Goal: Book appointment/travel/reservation

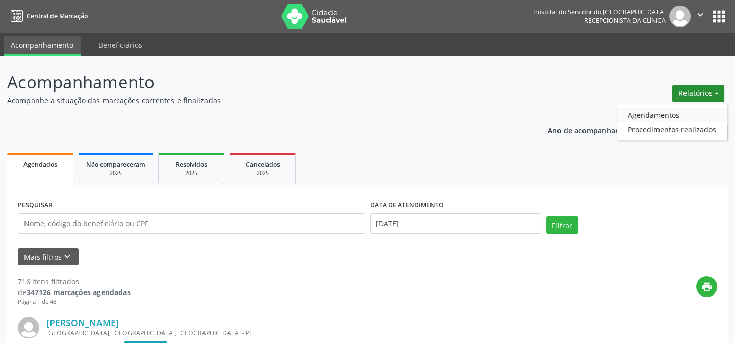
drag, startPoint x: 0, startPoint y: 0, endPoint x: 639, endPoint y: 114, distance: 649.4
click at [639, 114] on link "Agendamentos" at bounding box center [672, 115] width 110 height 14
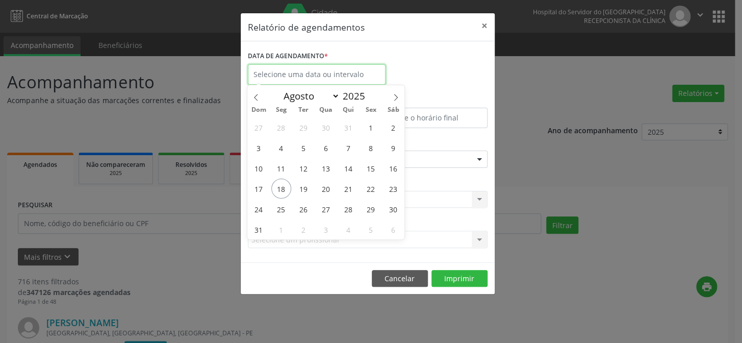
click at [303, 71] on input "text" at bounding box center [317, 74] width 138 height 20
click at [280, 187] on span "18" at bounding box center [281, 188] width 20 height 20
type input "[DATE]"
click at [280, 187] on span "18" at bounding box center [281, 188] width 20 height 20
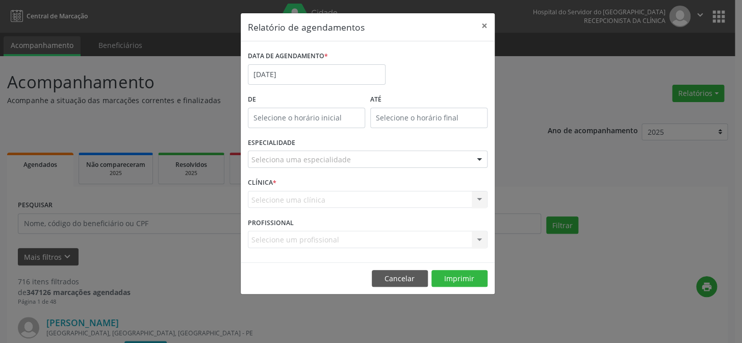
type input "12:00"
click at [316, 116] on input "12:00" at bounding box center [306, 118] width 117 height 20
drag, startPoint x: 306, startPoint y: 199, endPoint x: 311, endPoint y: 185, distance: 14.9
click at [306, 199] on div "Selecione uma clínica Nenhum resultado encontrado para: " " Não há nenhuma opçã…" at bounding box center [368, 199] width 240 height 17
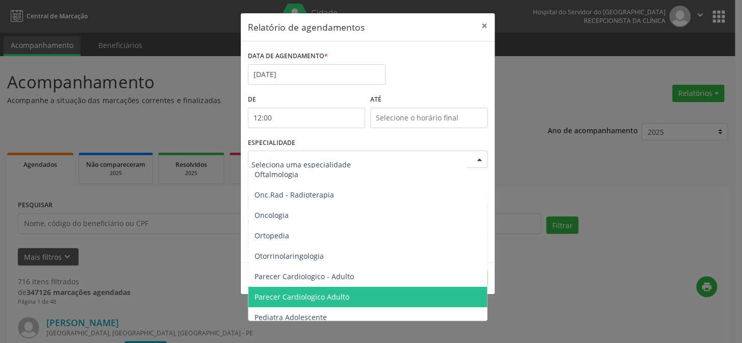
scroll to position [1344, 0]
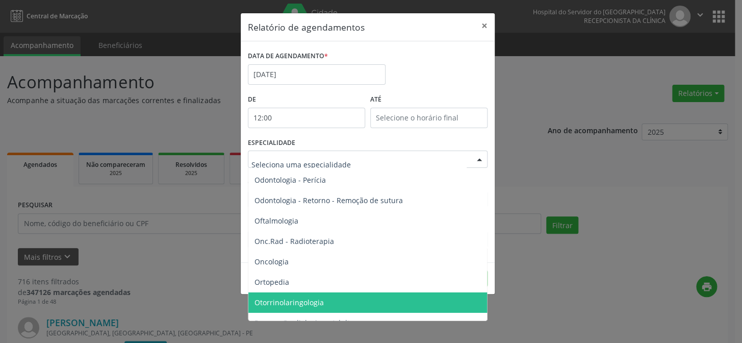
click at [274, 303] on span "Otorrinolaringologia" at bounding box center [288, 302] width 69 height 10
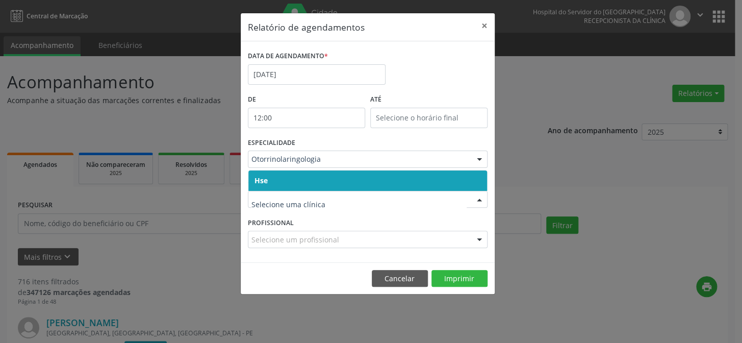
click at [314, 186] on span "Hse" at bounding box center [367, 180] width 239 height 20
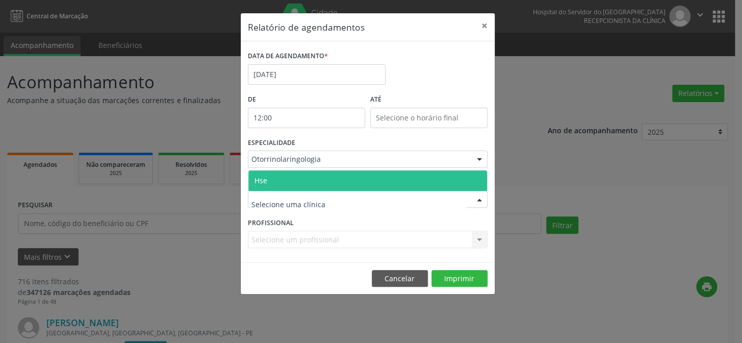
drag, startPoint x: 316, startPoint y: 182, endPoint x: 310, endPoint y: 206, distance: 24.7
click at [317, 181] on span "Hse" at bounding box center [367, 180] width 239 height 20
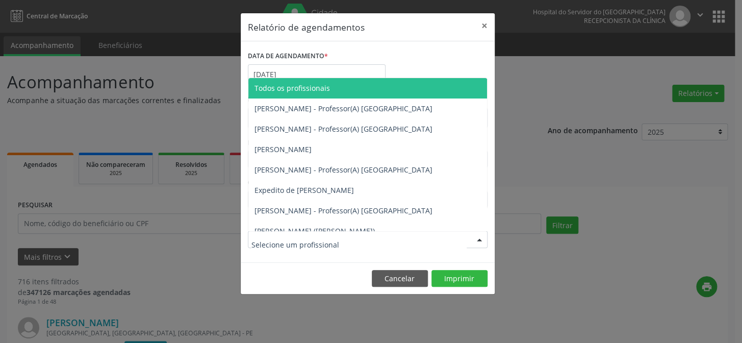
click at [302, 233] on div at bounding box center [368, 238] width 240 height 17
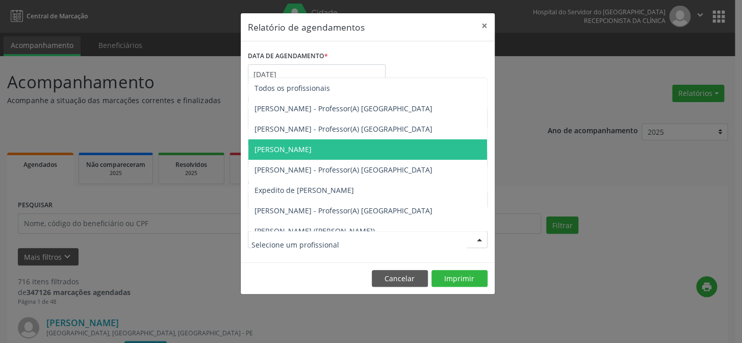
click at [292, 148] on span "[PERSON_NAME]" at bounding box center [282, 149] width 57 height 10
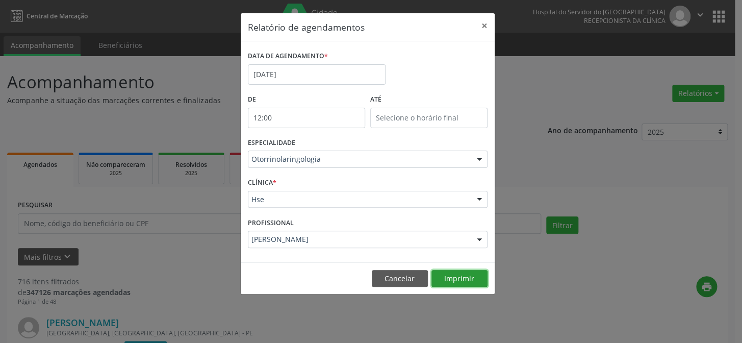
click at [455, 276] on button "Imprimir" at bounding box center [459, 278] width 56 height 17
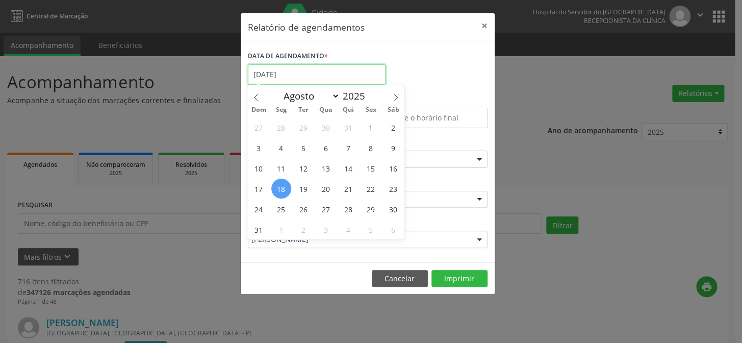
click at [302, 73] on input "[DATE]" at bounding box center [317, 74] width 138 height 20
click at [281, 188] on span "18" at bounding box center [281, 188] width 20 height 20
type input "[DATE]"
click at [280, 188] on span "18" at bounding box center [281, 188] width 20 height 20
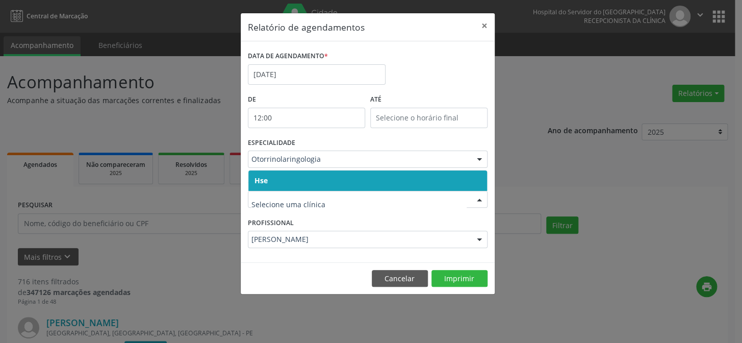
click at [298, 178] on span "Hse" at bounding box center [367, 180] width 239 height 20
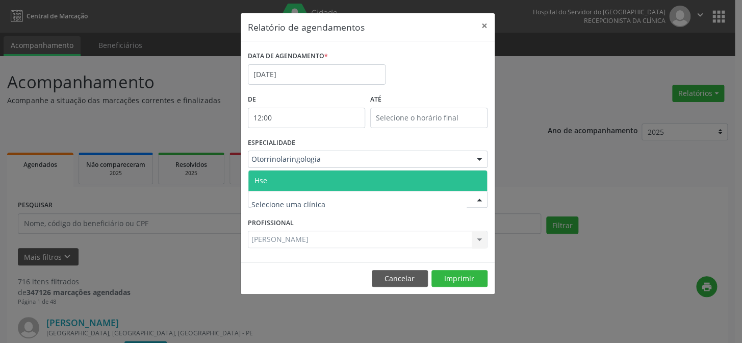
click at [305, 180] on span "Hse" at bounding box center [367, 180] width 239 height 20
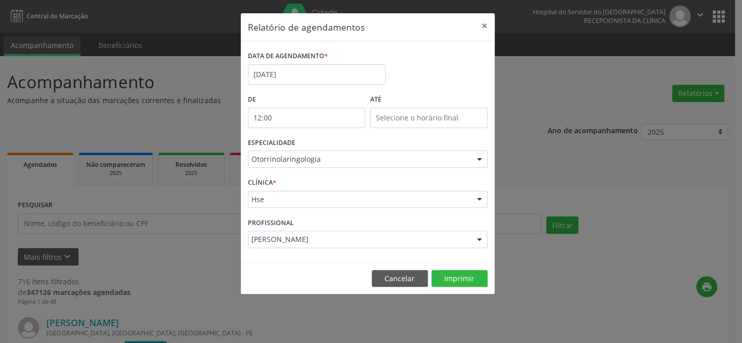
click at [316, 233] on div "[PERSON_NAME]" at bounding box center [368, 238] width 240 height 17
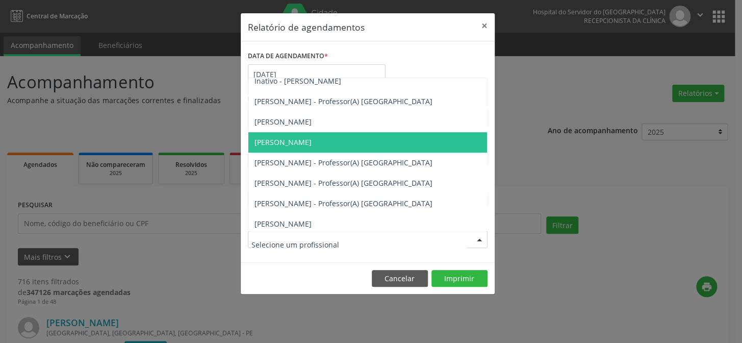
scroll to position [234, 0]
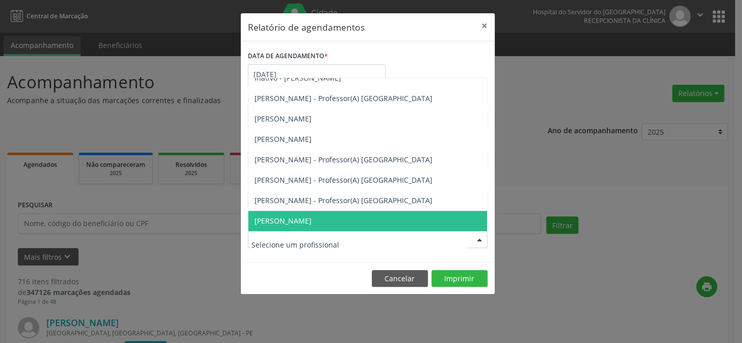
click at [338, 214] on span "[PERSON_NAME]" at bounding box center [367, 221] width 239 height 20
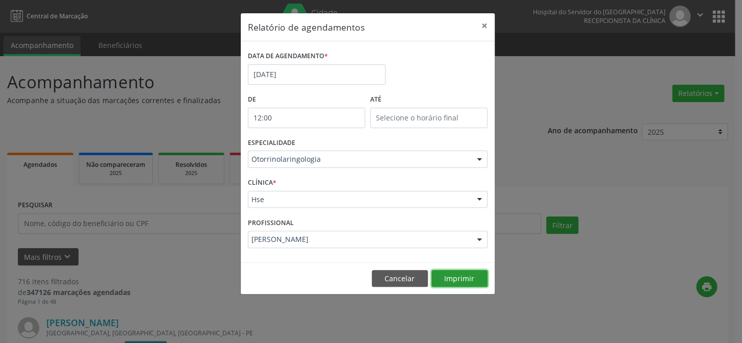
click at [452, 279] on button "Imprimir" at bounding box center [459, 278] width 56 height 17
click at [295, 71] on input "[DATE]" at bounding box center [317, 74] width 138 height 20
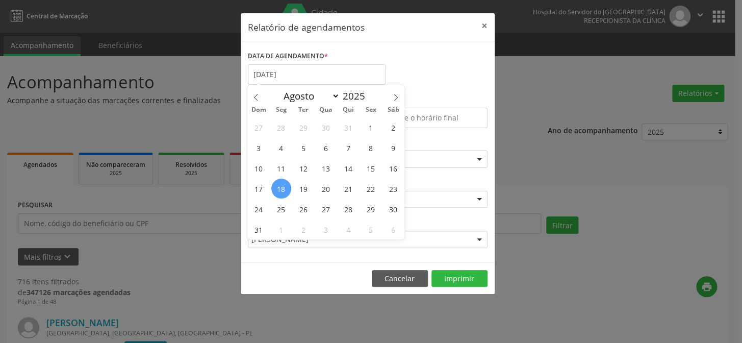
click at [280, 187] on span "18" at bounding box center [281, 188] width 20 height 20
type input "[DATE]"
click at [280, 188] on span "18" at bounding box center [281, 188] width 20 height 20
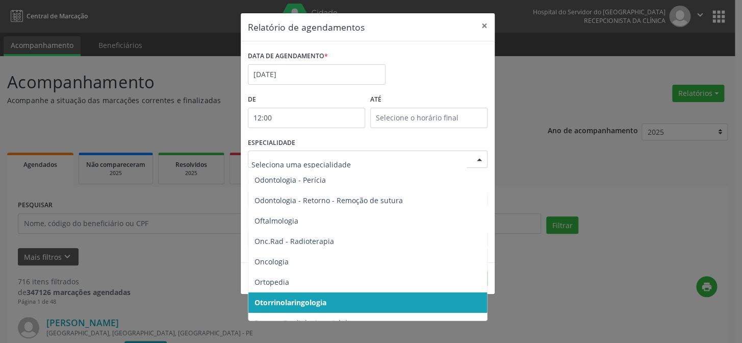
click at [477, 158] on div at bounding box center [479, 159] width 15 height 17
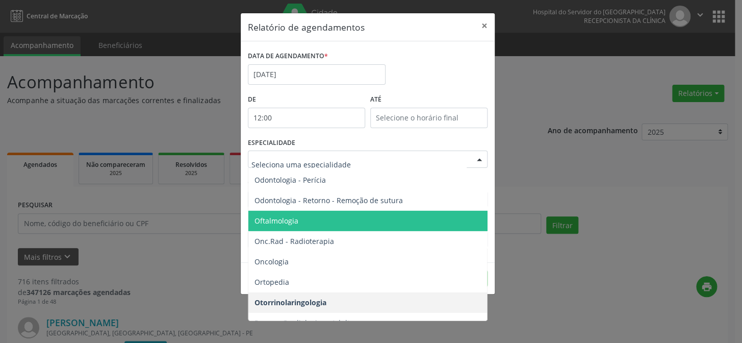
click at [291, 219] on span "Oftalmologia" at bounding box center [276, 221] width 44 height 10
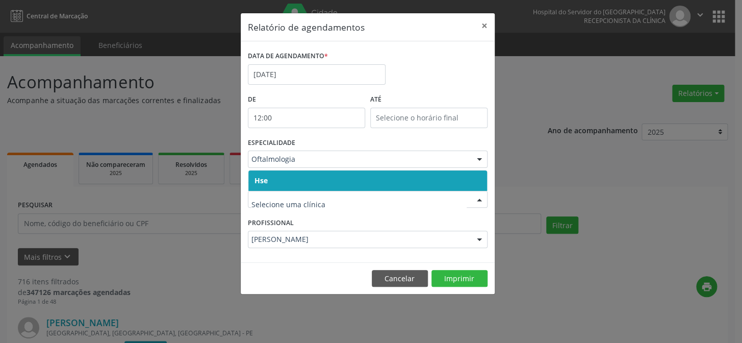
click at [295, 177] on span "Hse" at bounding box center [367, 180] width 239 height 20
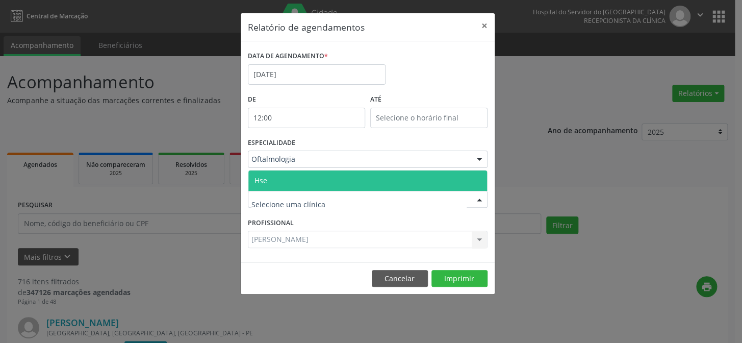
click at [300, 181] on span "Hse" at bounding box center [367, 180] width 239 height 20
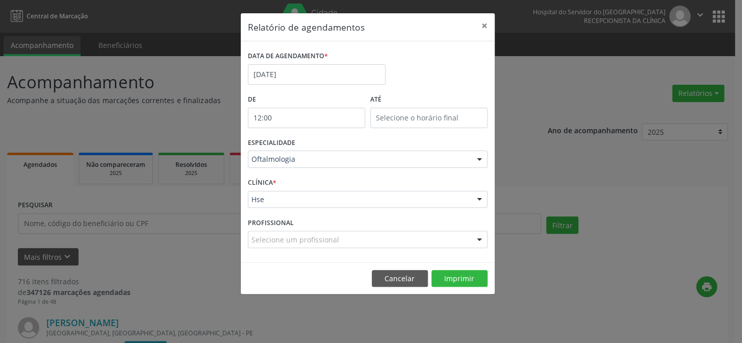
scroll to position [112, 0]
click at [479, 237] on div at bounding box center [479, 239] width 15 height 17
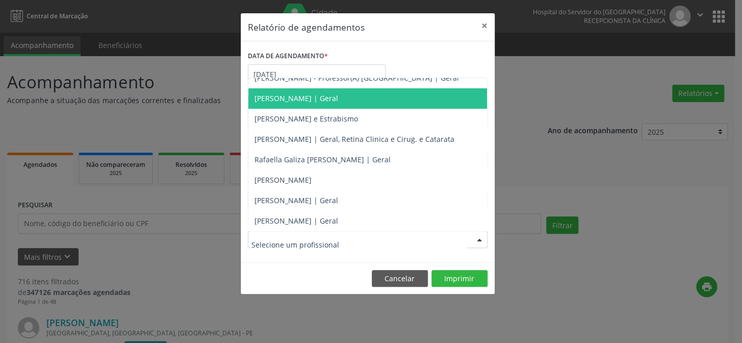
click at [301, 97] on span "[PERSON_NAME] | Geral" at bounding box center [296, 98] width 84 height 10
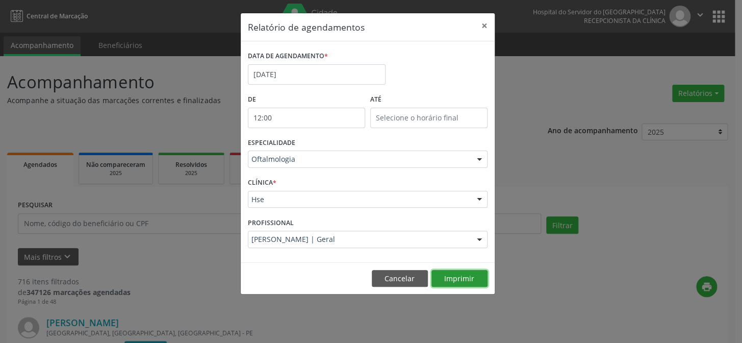
click at [458, 277] on button "Imprimir" at bounding box center [459, 278] width 56 height 17
